Goal: Task Accomplishment & Management: Use online tool/utility

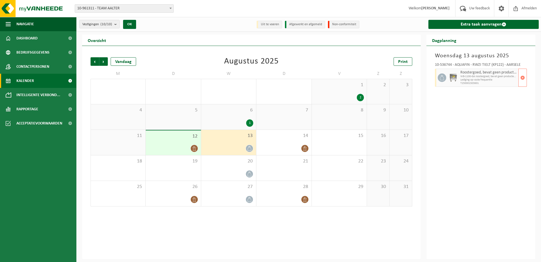
click at [482, 81] on span "Lediging op vaste frequentie" at bounding box center [488, 79] width 57 height 3
click at [521, 76] on span "button" at bounding box center [522, 77] width 5 height 11
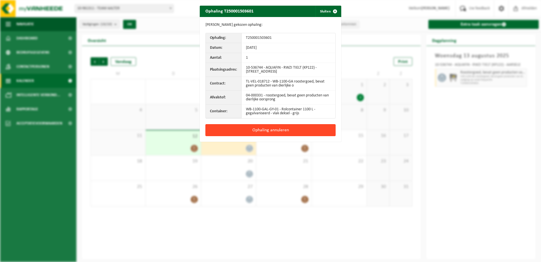
click at [261, 131] on button "Ophaling annuleren" at bounding box center [270, 130] width 130 height 12
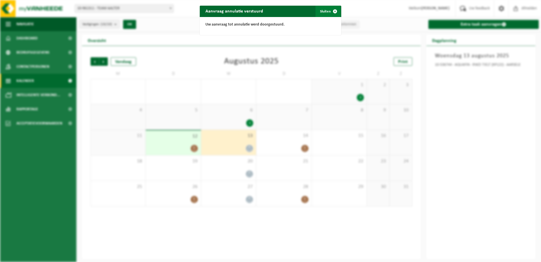
click at [333, 12] on span "button" at bounding box center [334, 11] width 11 height 11
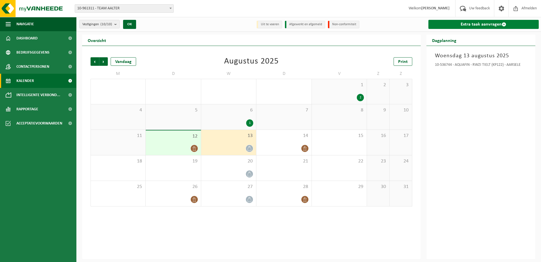
click at [505, 26] on span at bounding box center [504, 24] width 5 height 5
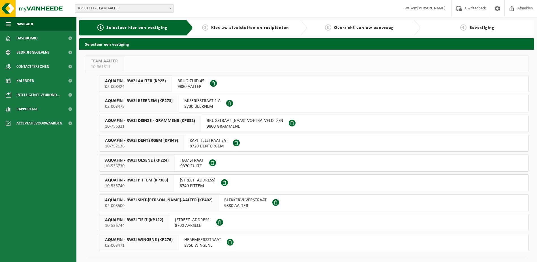
click at [216, 222] on span at bounding box center [219, 221] width 7 height 7
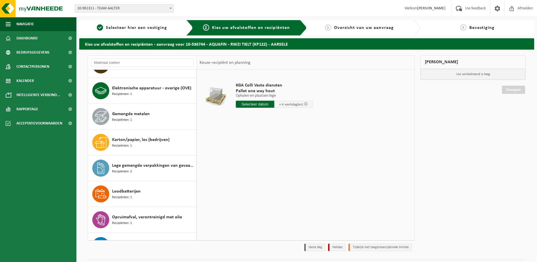
scroll to position [55, 0]
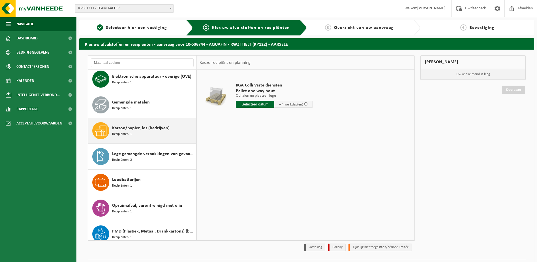
click at [148, 133] on div "Karton/papier, los (bedrijven) Recipiënten: 1" at bounding box center [153, 130] width 83 height 17
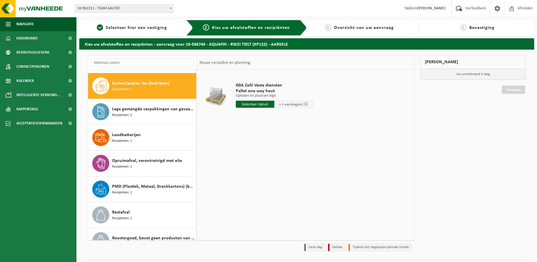
scroll to position [103, 0]
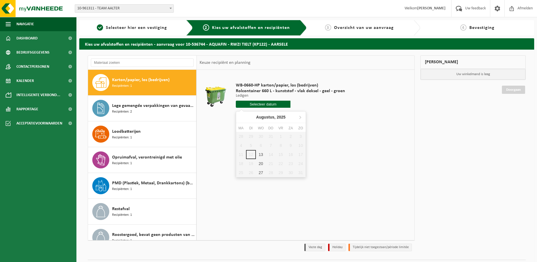
click at [262, 106] on input "text" at bounding box center [263, 103] width 55 height 7
click at [262, 157] on div "13" at bounding box center [261, 154] width 10 height 9
type input "Van 2025-08-13"
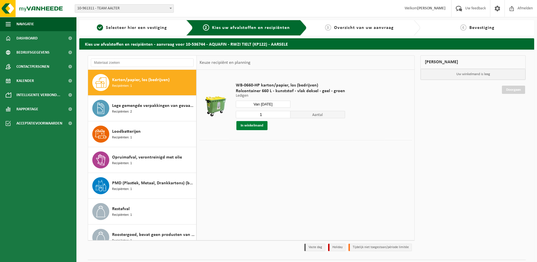
click at [254, 127] on button "In winkelmand" at bounding box center [251, 125] width 31 height 9
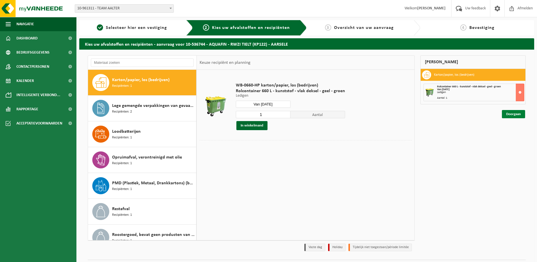
click at [510, 115] on link "Doorgaan" at bounding box center [513, 114] width 23 height 8
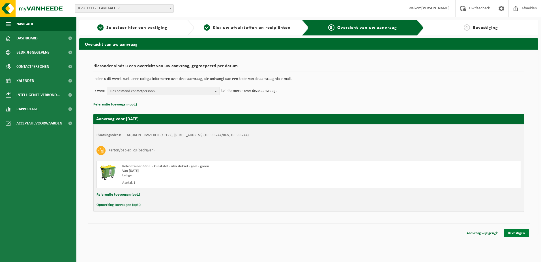
click at [525, 233] on link "Bevestigen" at bounding box center [516, 233] width 25 height 8
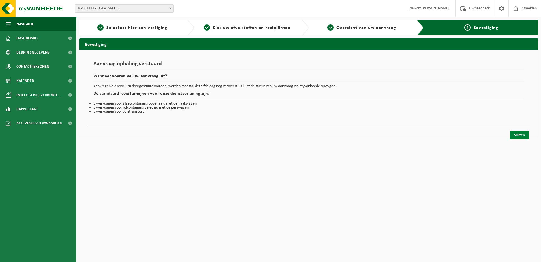
click at [523, 135] on link "Sluiten" at bounding box center [519, 135] width 19 height 8
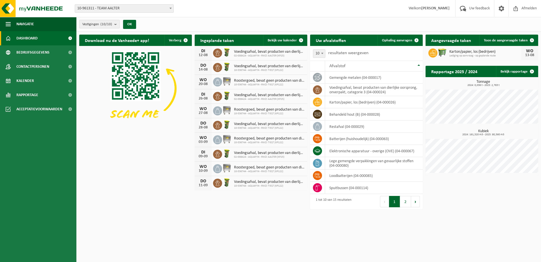
click at [118, 25] on b "submit" at bounding box center [116, 24] width 5 height 8
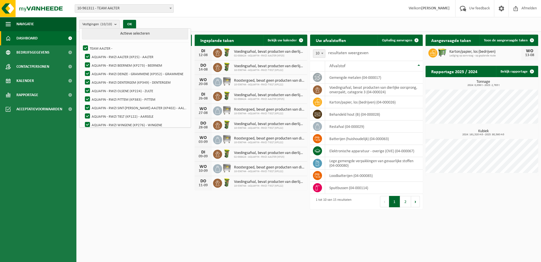
scroll to position [20, 0]
click at [164, 110] on label "AQUAFIN - RWZI TIELT (KP122) - AARSELE" at bounding box center [136, 112] width 104 height 8
click at [83, 108] on input "AQUAFIN - RWZI TIELT (KP122) - AARSELE" at bounding box center [83, 108] width 0 height 0
click at [87, 108] on label "AQUAFIN - RWZI TIELT (KP122) - AARSELE" at bounding box center [136, 112] width 104 height 8
click at [83, 108] on input "AQUAFIN - RWZI TIELT (KP122) - AARSELE" at bounding box center [83, 108] width 0 height 0
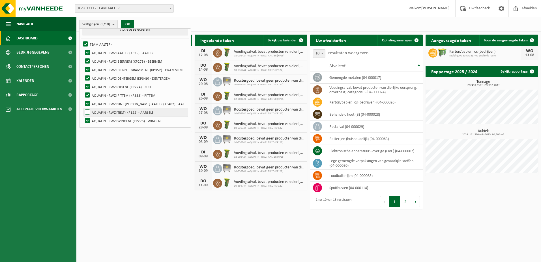
checkbox input "true"
click at [85, 43] on label "TEAM AALTER -" at bounding box center [135, 44] width 106 height 8
click at [81, 40] on input "TEAM AALTER -" at bounding box center [81, 40] width 0 height 0
checkbox input "false"
click at [85, 112] on label "AQUAFIN - RWZI TIELT (KP122) - AARSELE" at bounding box center [136, 112] width 104 height 8
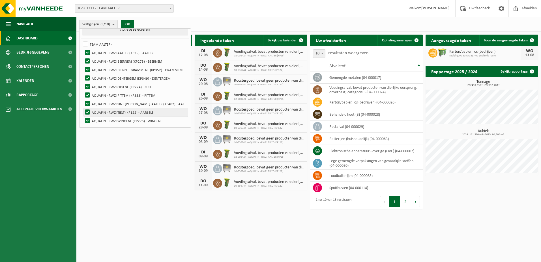
click at [83, 108] on input "AQUAFIN - RWZI TIELT (KP122) - AARSELE" at bounding box center [83, 108] width 0 height 0
click at [90, 112] on label "AQUAFIN - RWZI TIELT (KP122) - AARSELE" at bounding box center [136, 112] width 104 height 8
click at [83, 108] on input "AQUAFIN - RWZI TIELT (KP122) - AARSELE" at bounding box center [83, 108] width 0 height 0
checkbox input "true"
click at [128, 24] on button "OK" at bounding box center [127, 24] width 13 height 9
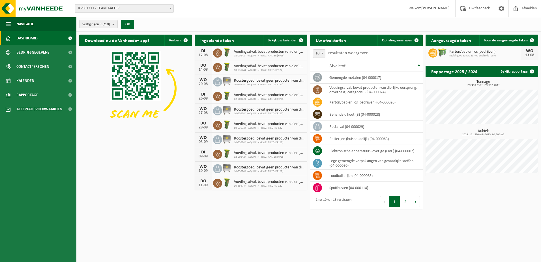
click at [31, 35] on span "Dashboard" at bounding box center [26, 38] width 21 height 14
click at [127, 24] on button "OK" at bounding box center [127, 24] width 13 height 9
